Goal: Information Seeking & Learning: Check status

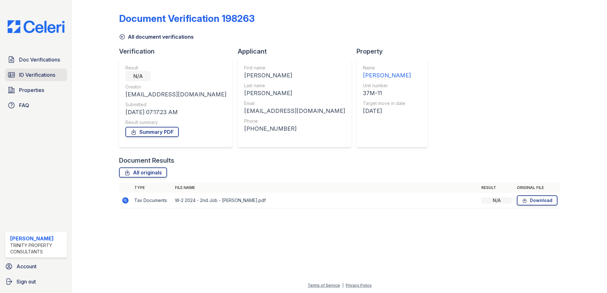
drag, startPoint x: 0, startPoint y: 0, endPoint x: 41, endPoint y: 71, distance: 82.3
click at [41, 71] on span "ID Verifications" at bounding box center [37, 75] width 36 height 8
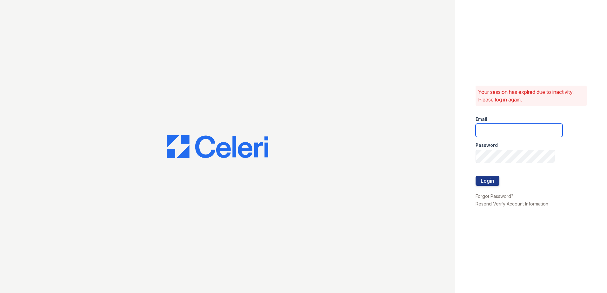
type input "[EMAIL_ADDRESS][DOMAIN_NAME]"
click at [491, 179] on button "Login" at bounding box center [487, 181] width 24 height 10
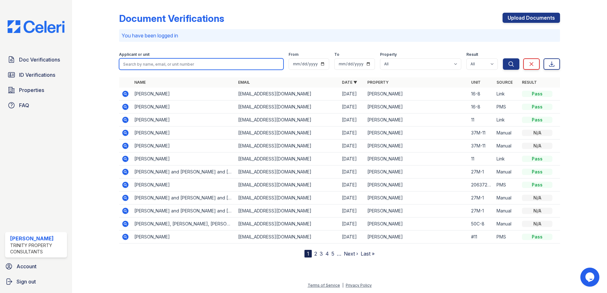
click at [184, 64] on input "search" at bounding box center [201, 63] width 164 height 11
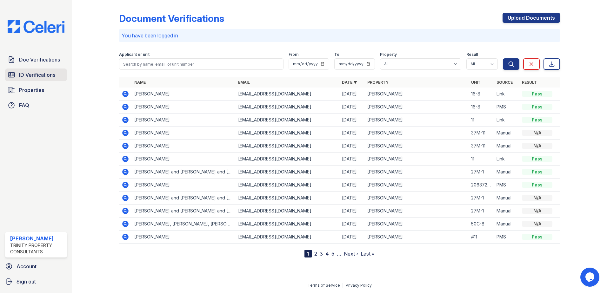
click at [46, 75] on span "ID Verifications" at bounding box center [37, 75] width 36 height 8
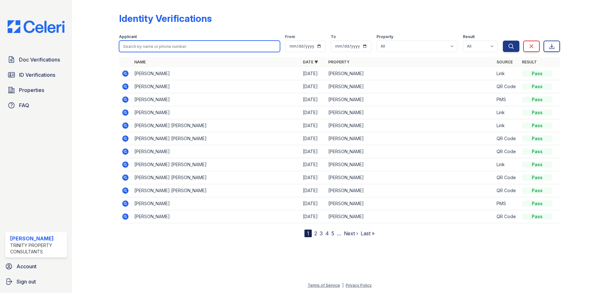
click at [151, 43] on input "search" at bounding box center [199, 46] width 161 height 11
type input "[PERSON_NAME]"
click at [502, 41] on button "Search" at bounding box center [510, 46] width 16 height 11
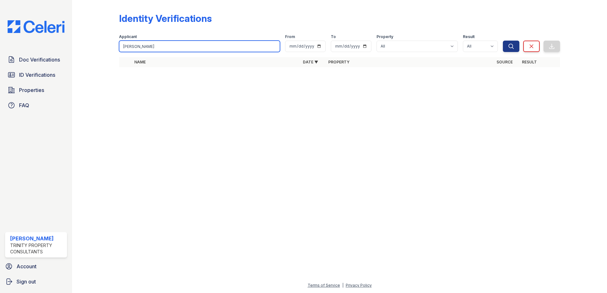
click at [149, 46] on input "max lee" at bounding box center [199, 46] width 161 height 11
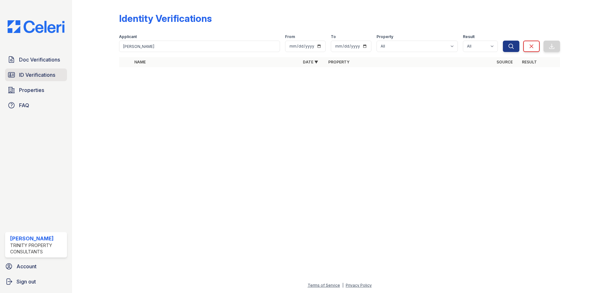
click at [45, 75] on span "ID Verifications" at bounding box center [37, 75] width 36 height 8
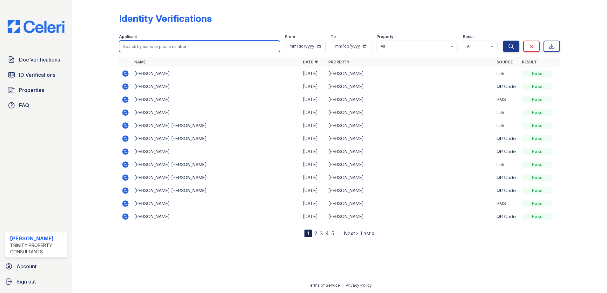
click at [200, 47] on input "search" at bounding box center [199, 46] width 161 height 11
type input "maxwell"
click at [502, 41] on button "Search" at bounding box center [510, 46] width 16 height 11
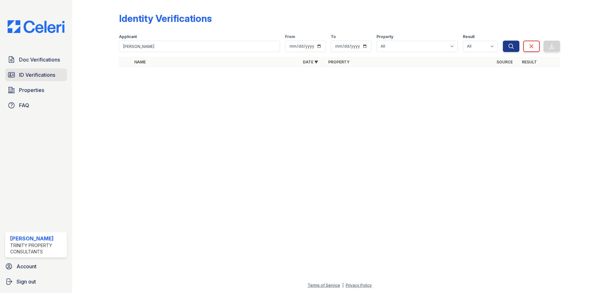
click at [33, 75] on span "ID Verifications" at bounding box center [37, 75] width 36 height 8
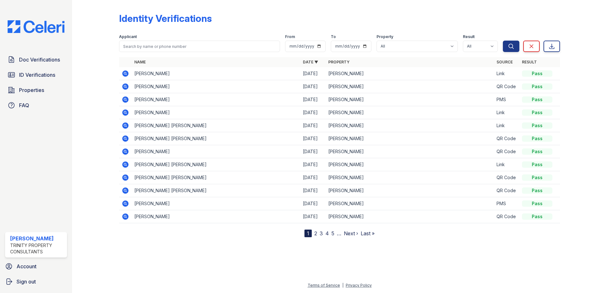
click at [177, 235] on div "Name Date ▼ Property Source Result BERNARDO MIGUEL GONZALEZ-ROQUE 09/30/25 ReNe…" at bounding box center [339, 147] width 441 height 180
click at [160, 46] on input "search" at bounding box center [199, 46] width 161 height 11
click at [46, 77] on span "ID Verifications" at bounding box center [37, 75] width 36 height 8
click at [49, 61] on span "Doc Verifications" at bounding box center [39, 60] width 41 height 8
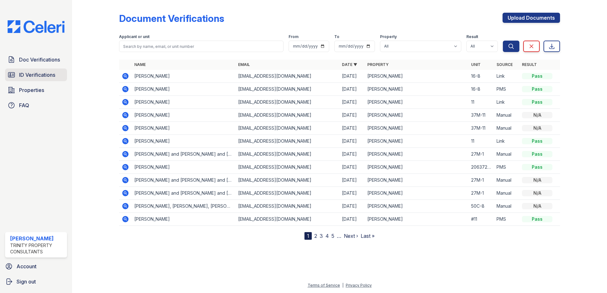
click at [42, 76] on span "ID Verifications" at bounding box center [37, 75] width 36 height 8
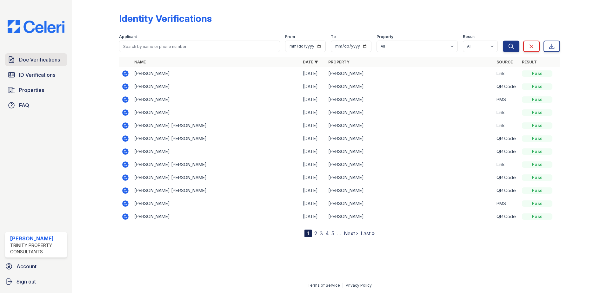
click at [56, 61] on span "Doc Verifications" at bounding box center [39, 60] width 41 height 8
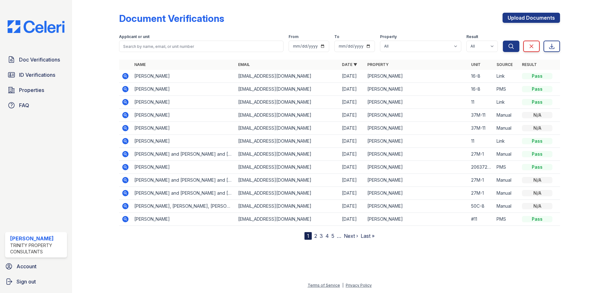
click at [380, 279] on div at bounding box center [339, 266] width 514 height 32
